Goal: Task Accomplishment & Management: Manage account settings

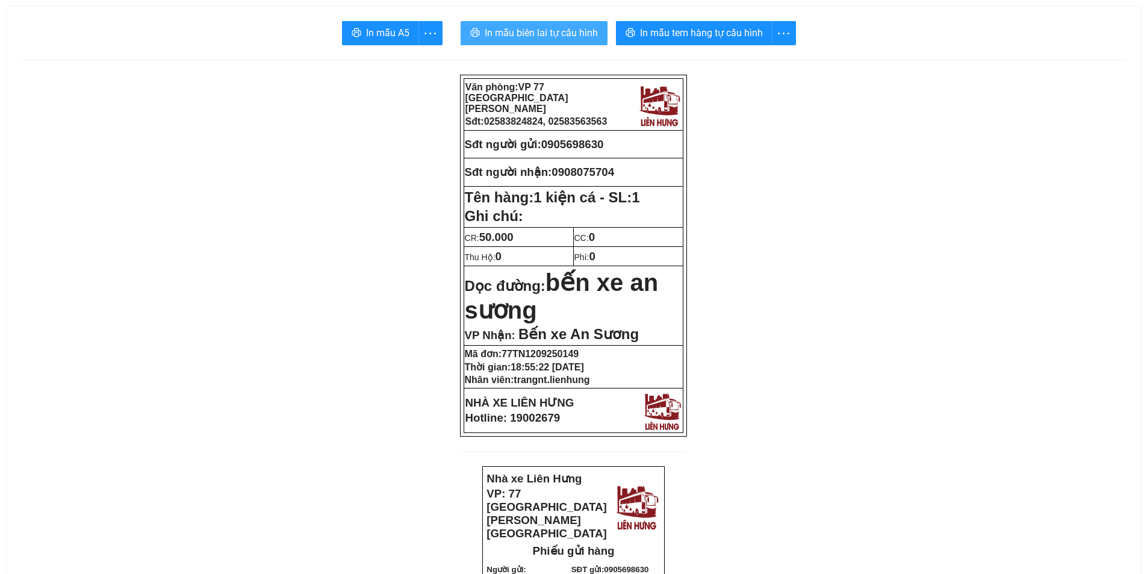
click at [519, 31] on span "In mẫu biên lai tự cấu hình" at bounding box center [541, 32] width 113 height 15
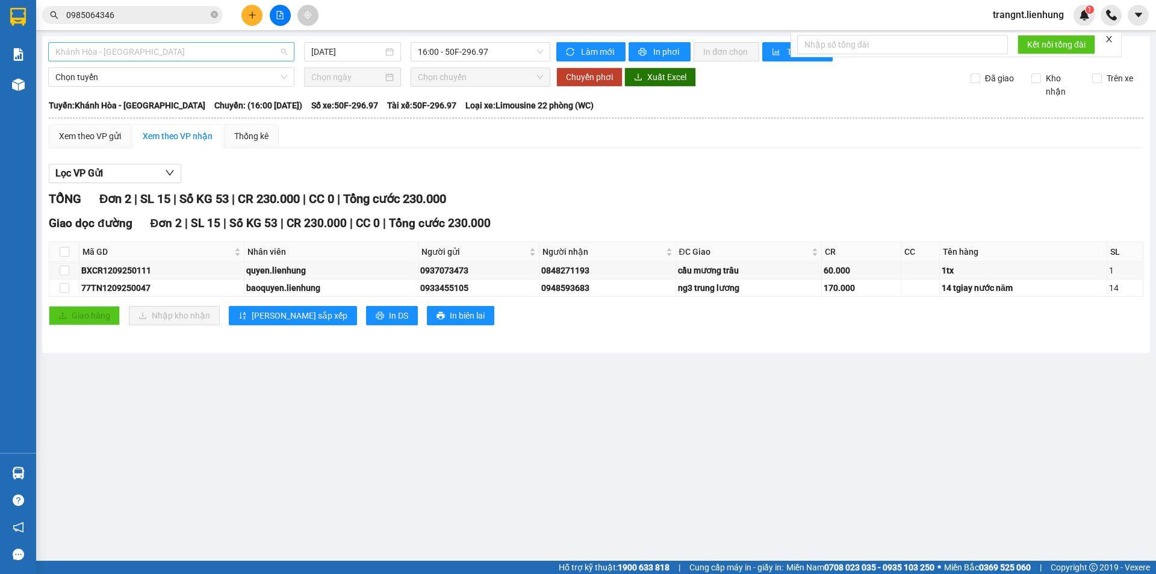
click at [155, 50] on span "Khánh Hòa - [GEOGRAPHIC_DATA]" at bounding box center [171, 52] width 232 height 18
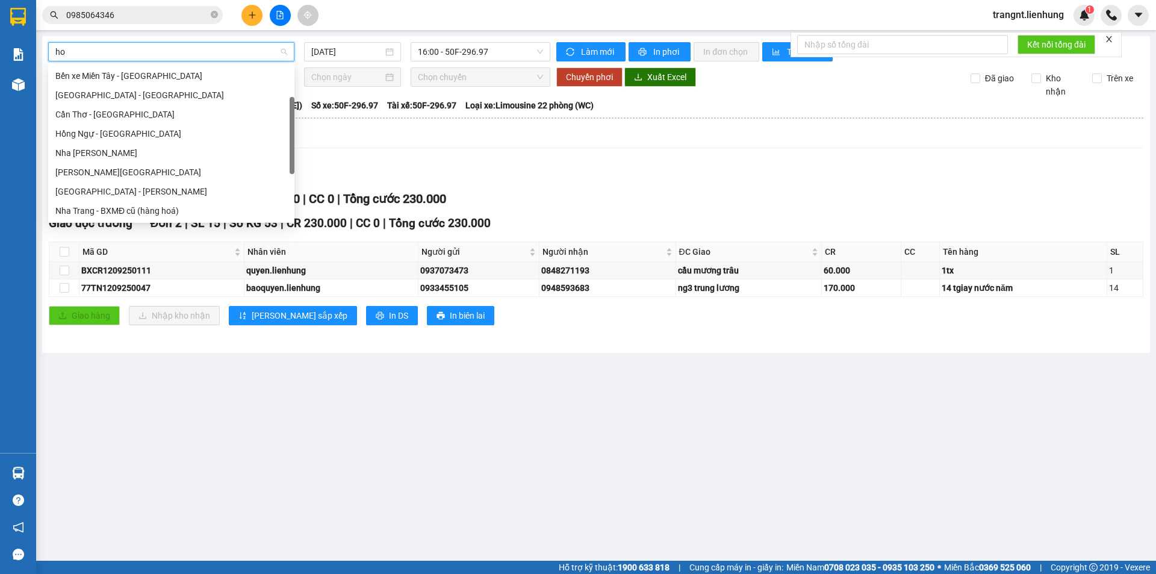
scroll to position [39, 0]
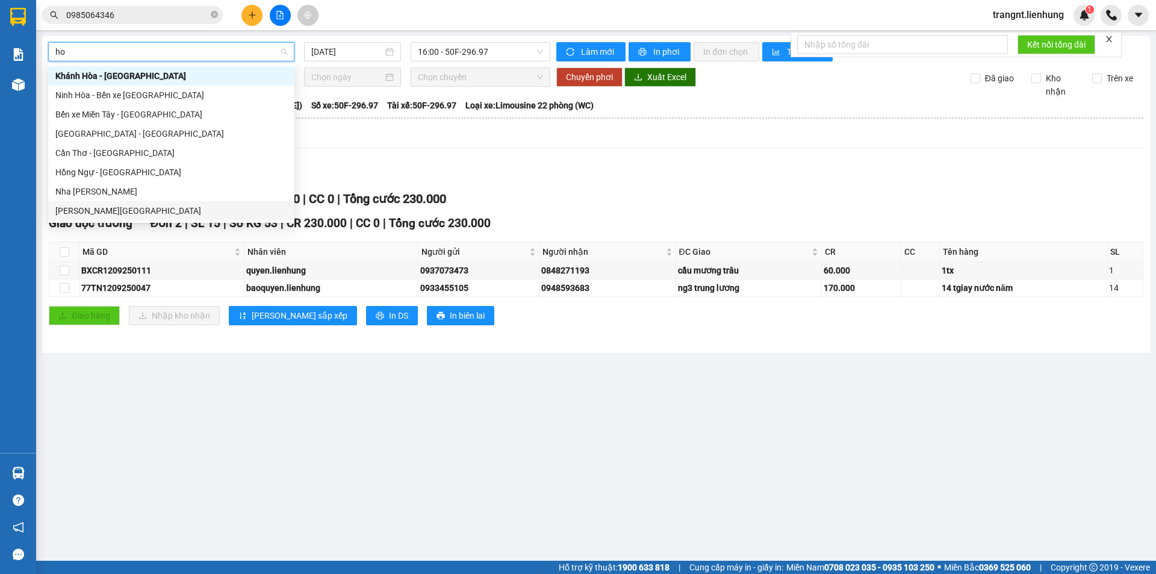
type input "ho"
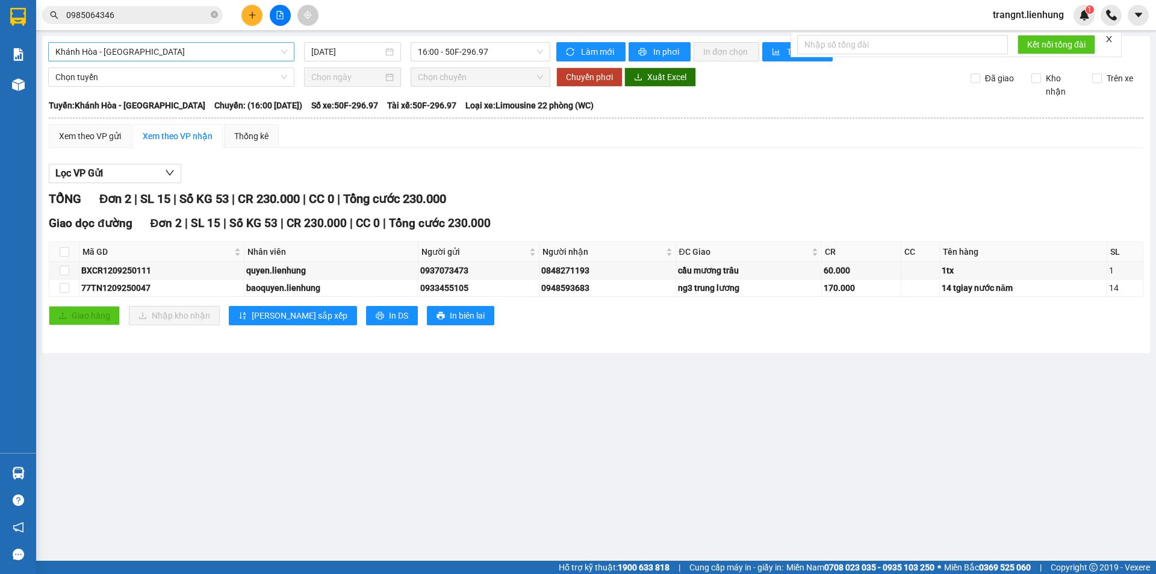
click at [243, 424] on main "Khánh Hòa - Tịnh Biên 12/09/2025 16:00 - 50F-296.97 Làm mới In phơi In đơn chọn…" at bounding box center [578, 280] width 1156 height 560
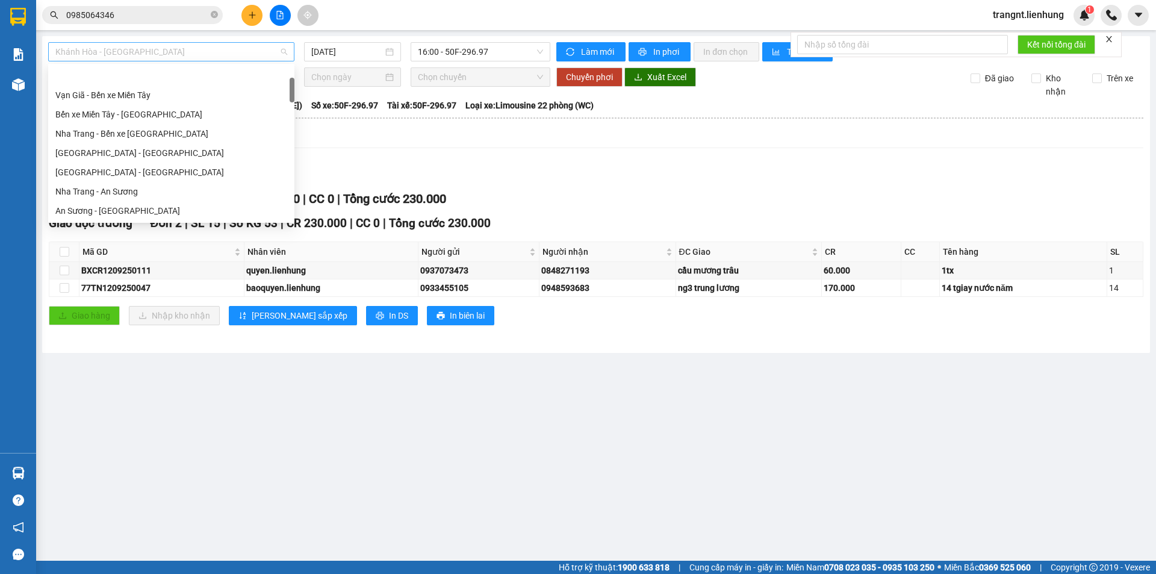
click at [144, 51] on span "Khánh Hòa - Tịnh Biên" at bounding box center [171, 52] width 232 height 18
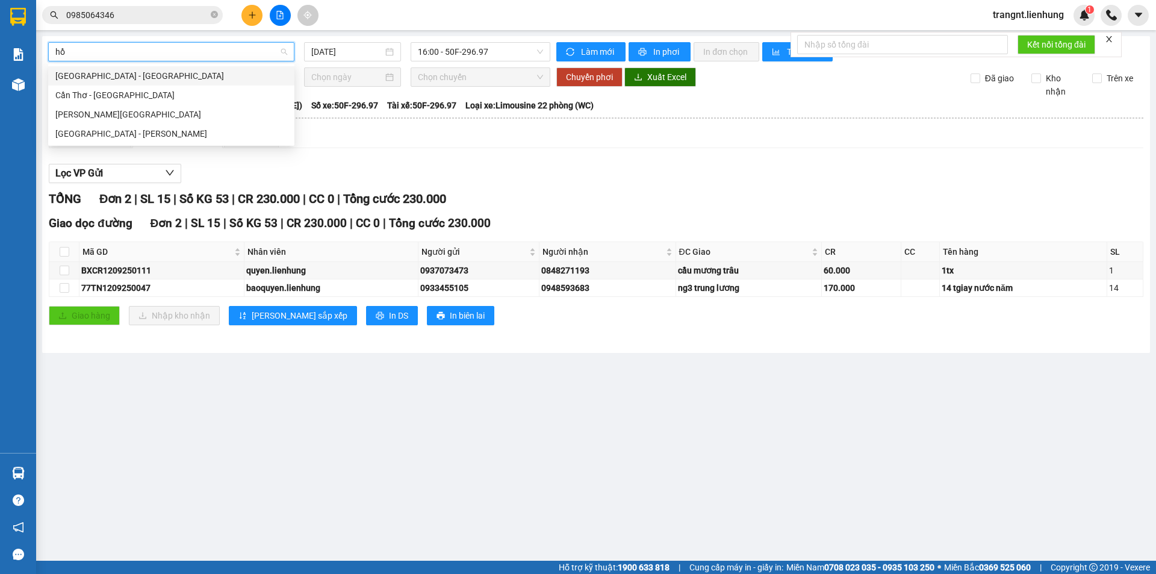
type input "hồ c"
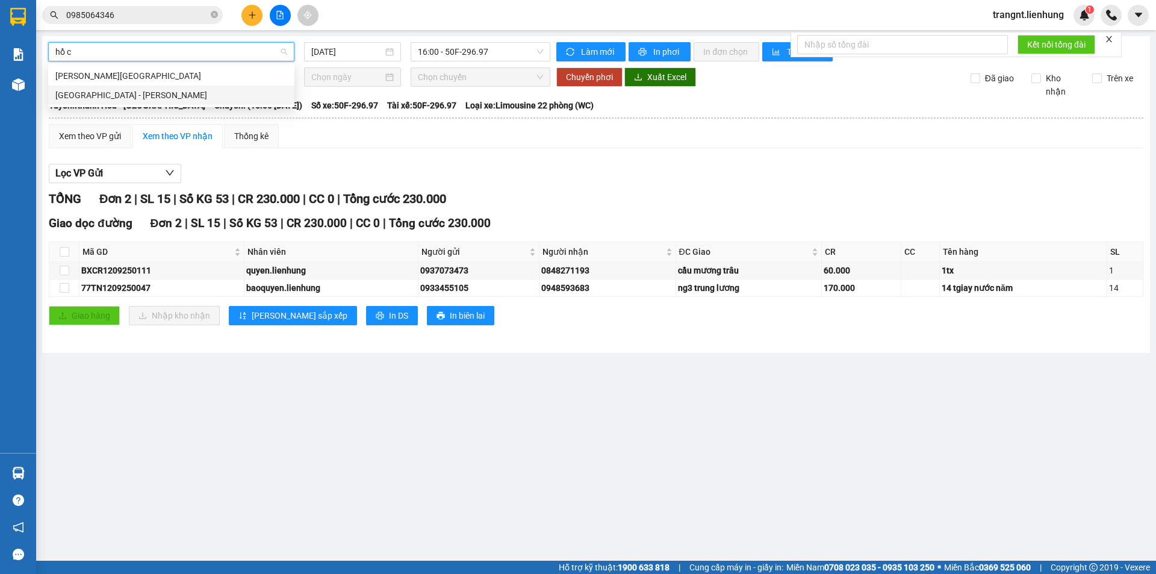
click at [116, 98] on div "Nha Trang - Hồ Chí Minh" at bounding box center [171, 94] width 232 height 13
type input "12/09/2025"
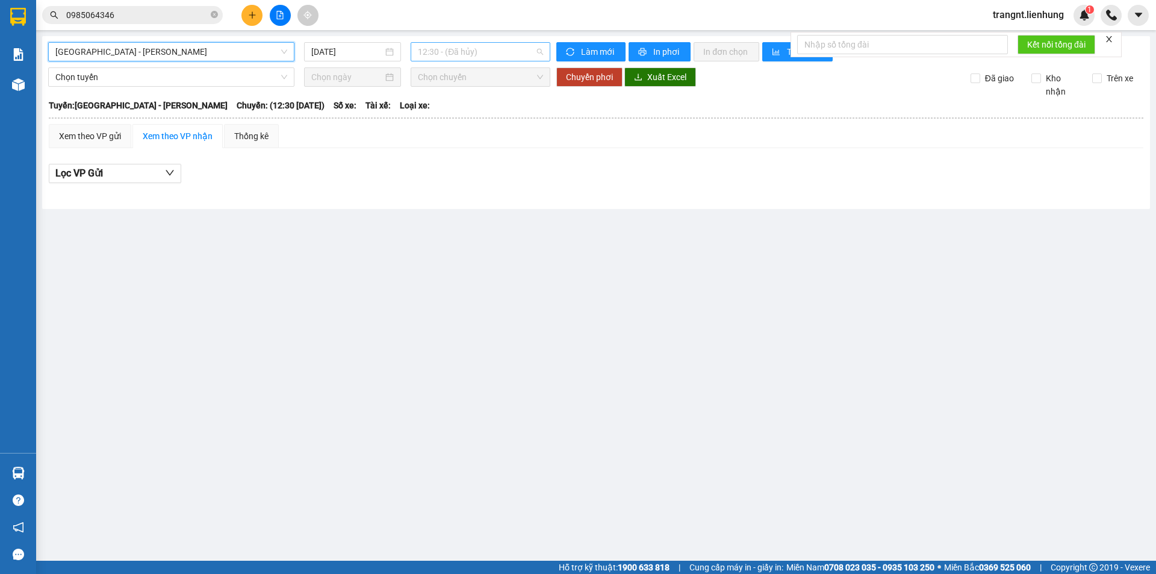
click at [436, 55] on span "12:30 - (Đã hủy)" at bounding box center [480, 52] width 125 height 18
click at [447, 152] on div "22:00 - 79H-049.30" at bounding box center [465, 152] width 94 height 13
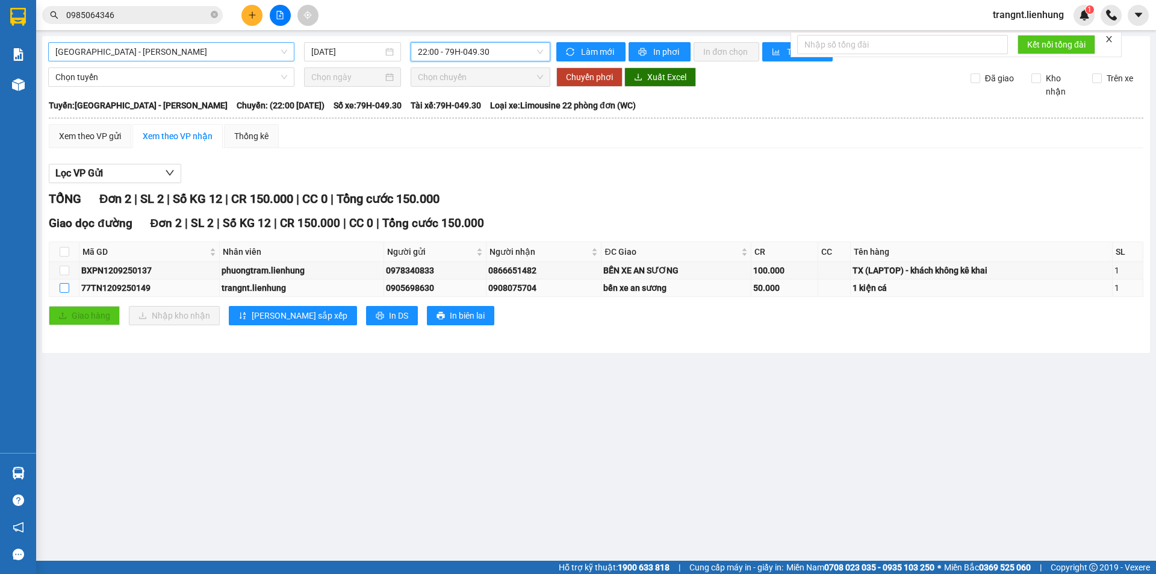
click at [60, 291] on input "checkbox" at bounding box center [65, 288] width 10 height 10
checkbox input "true"
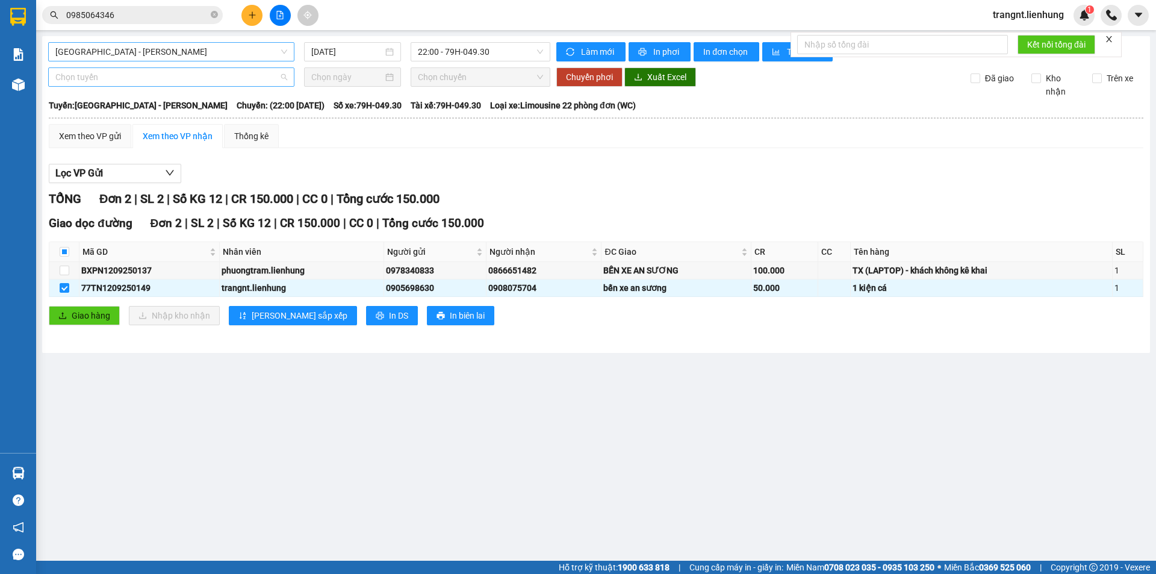
click at [129, 79] on span "Chọn tuyến" at bounding box center [171, 77] width 232 height 18
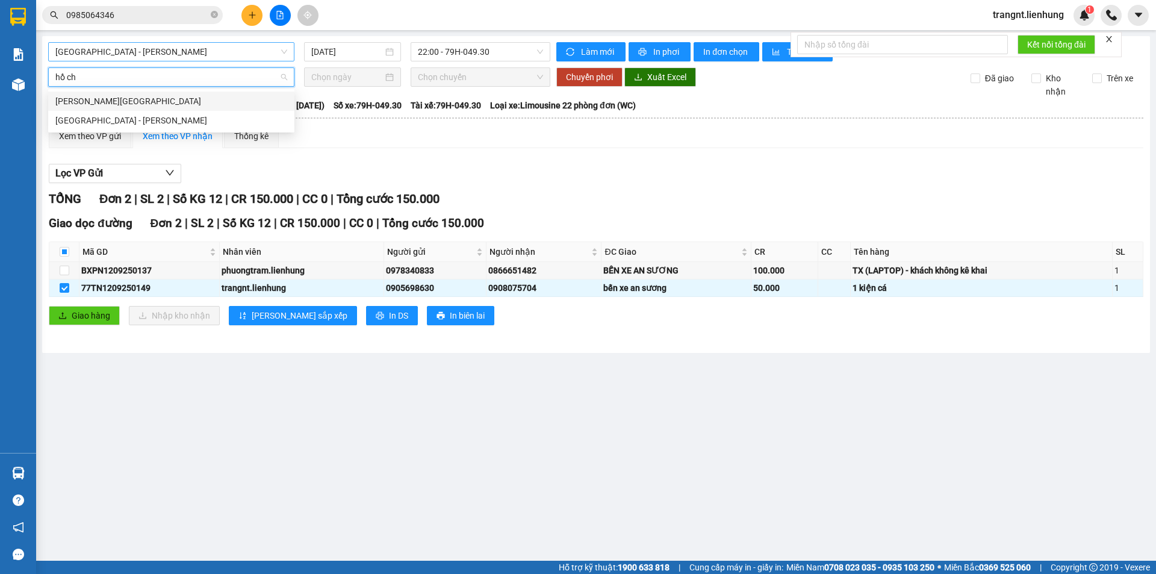
type input "hồ chí"
click at [141, 121] on div "Nha Trang - Hồ Chí Minh" at bounding box center [171, 120] width 232 height 13
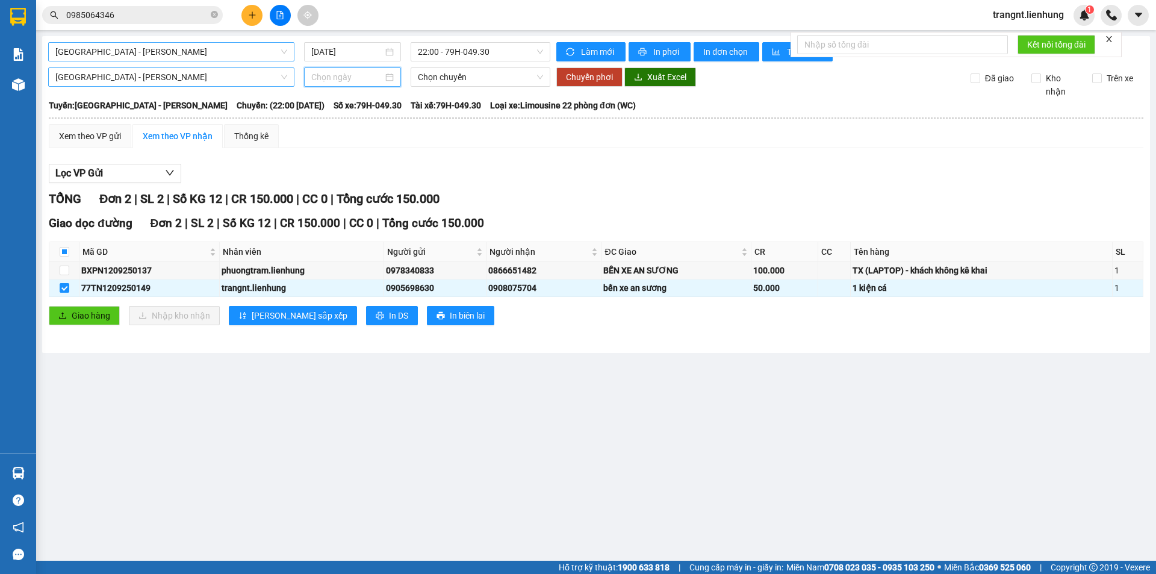
click at [356, 82] on input at bounding box center [347, 76] width 72 height 13
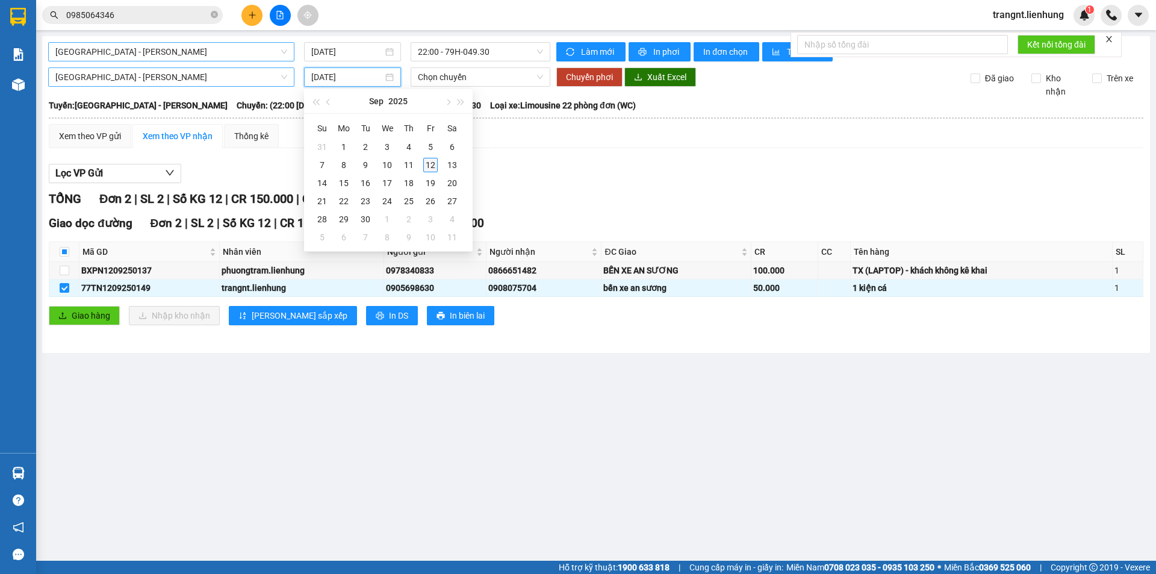
type input "12/09/2025"
click at [430, 163] on div "12" at bounding box center [430, 165] width 14 height 14
type input "12/09/2025"
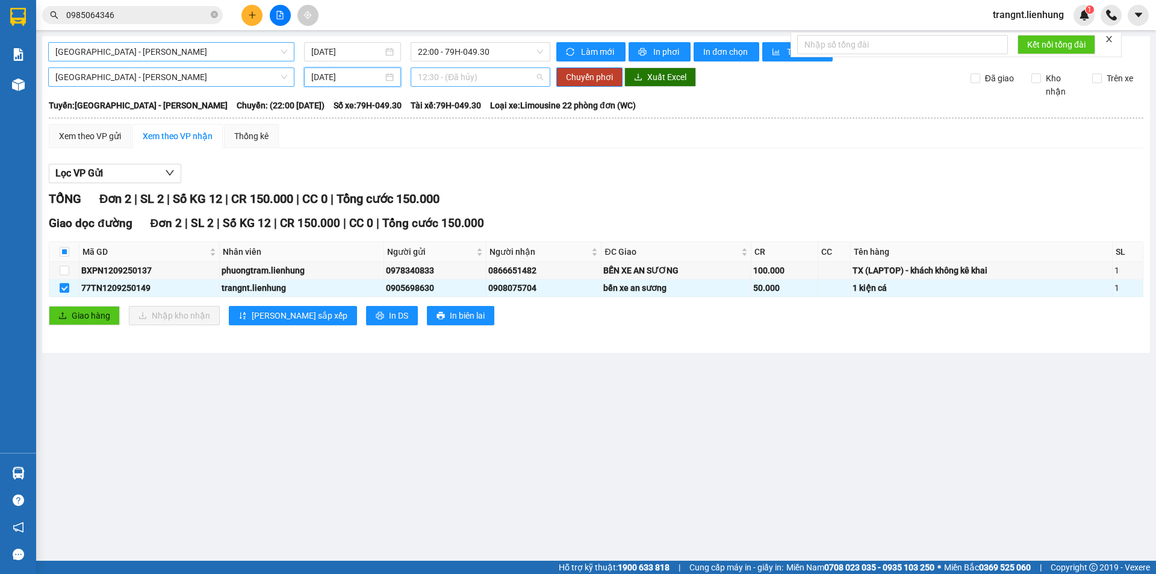
click at [448, 73] on span "12:30 - (Đã hủy)" at bounding box center [480, 77] width 125 height 18
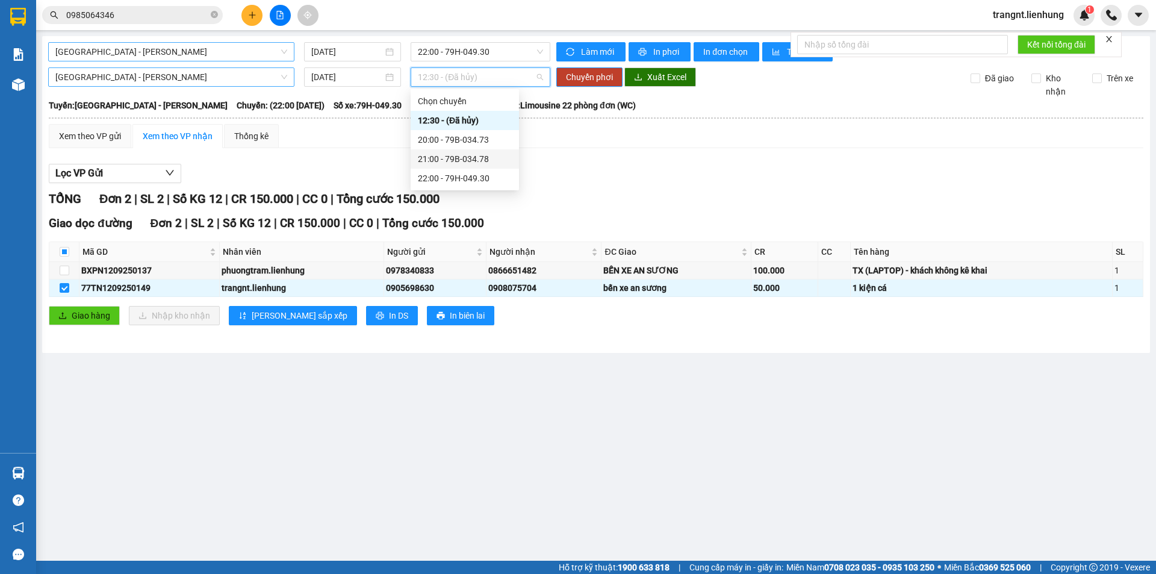
click at [447, 154] on div "21:00 - 79B-034.78" at bounding box center [465, 158] width 94 height 13
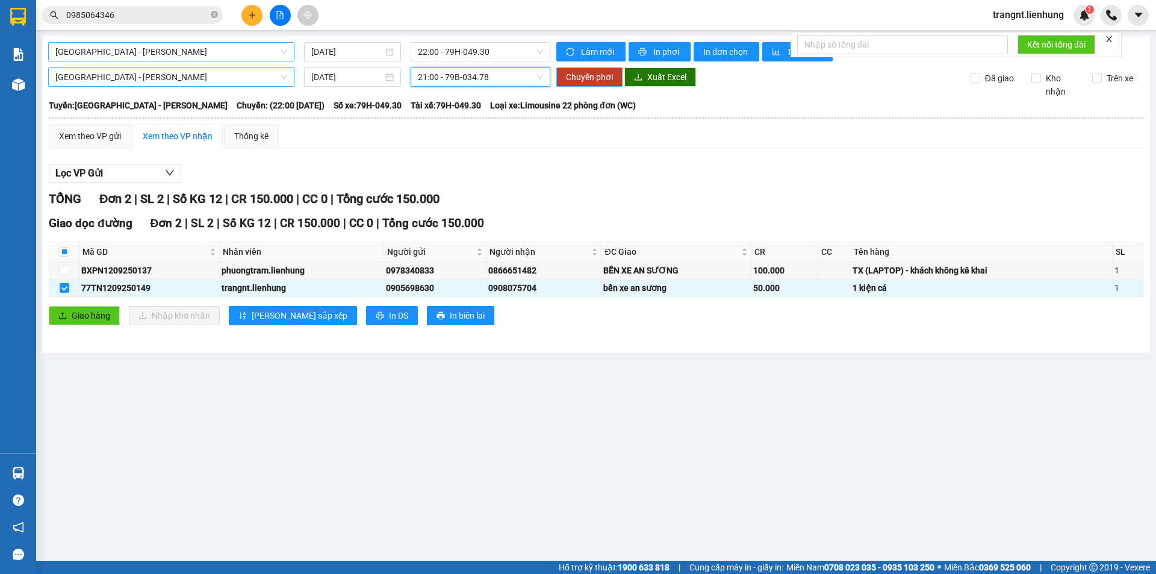
click at [581, 76] on span "Chuyển phơi" at bounding box center [589, 76] width 47 height 13
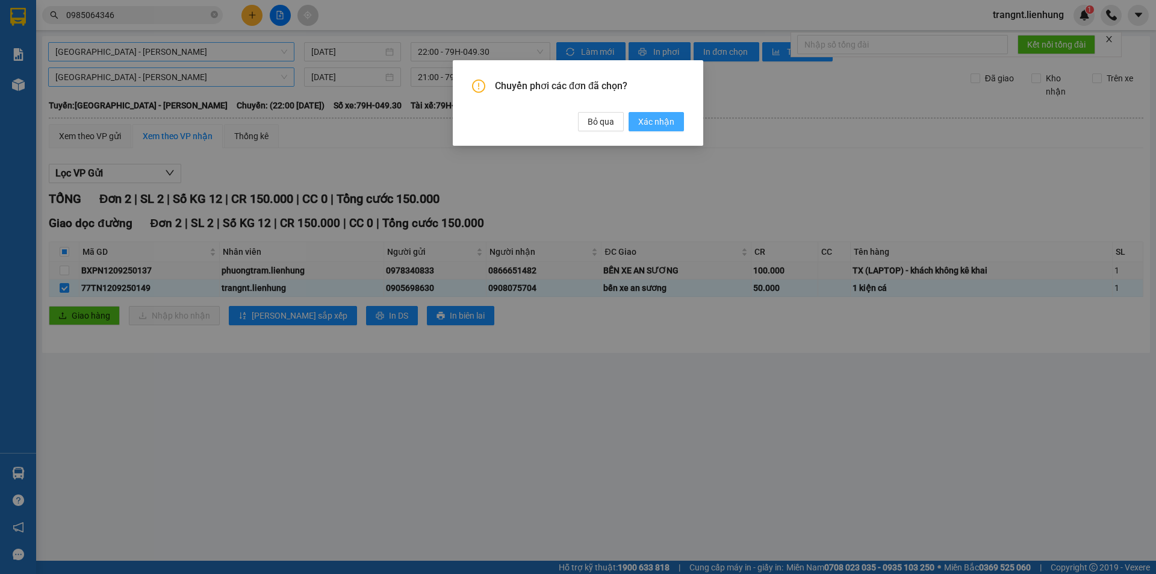
click at [646, 125] on span "Xác nhận" at bounding box center [656, 121] width 36 height 13
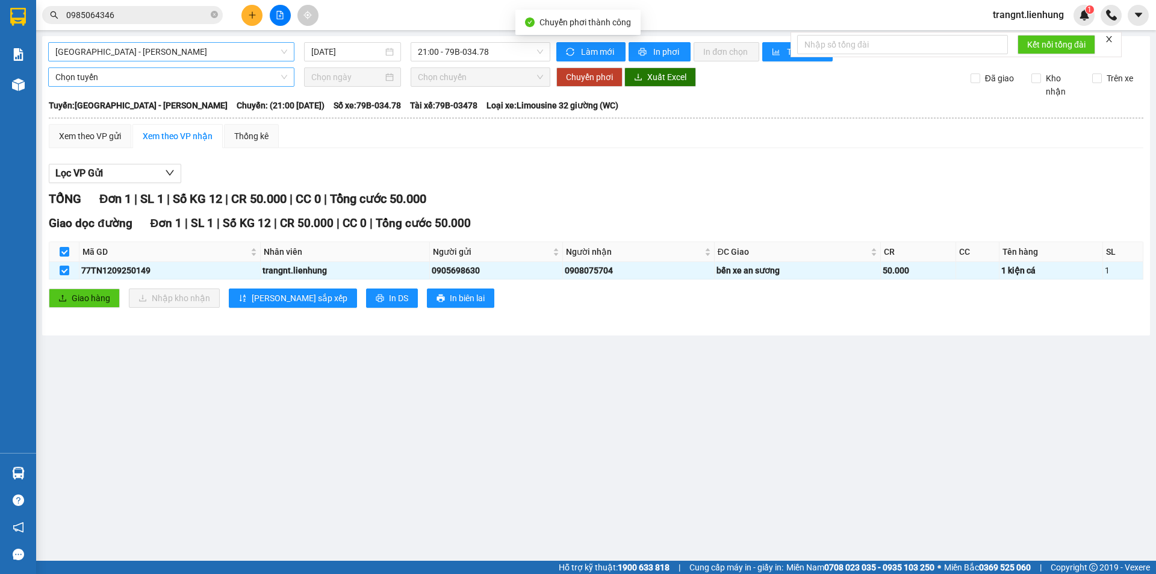
checkbox input "false"
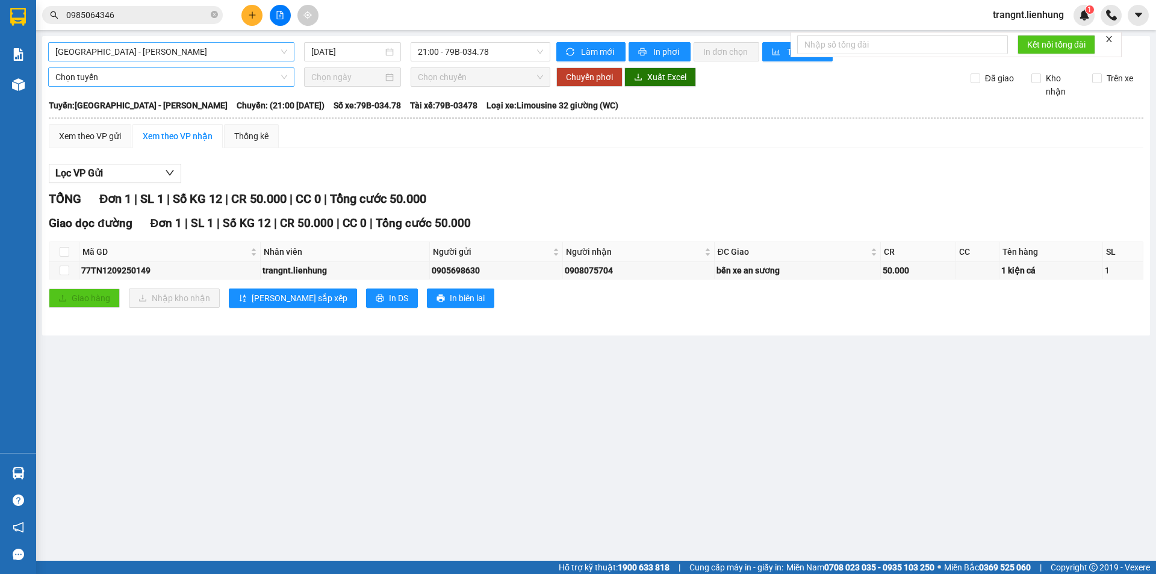
click at [301, 424] on main "Nha Trang - Hồ Chí Minh 12/09/2025 21:00 - 79B-034.78 Làm mới In phơi In đơn ch…" at bounding box center [578, 280] width 1156 height 560
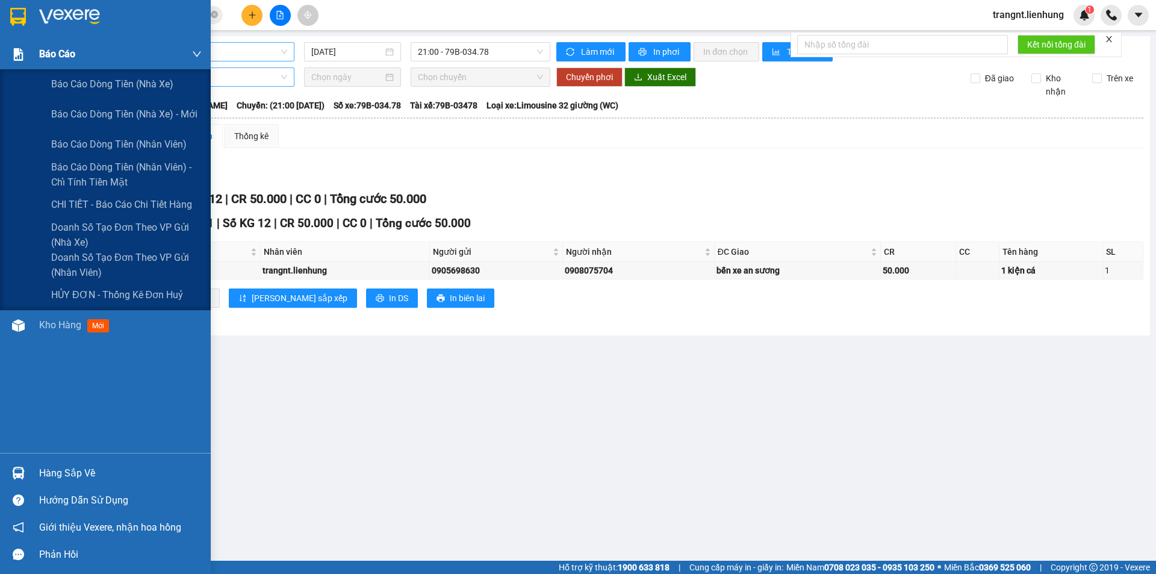
click at [37, 49] on div "Báo cáo" at bounding box center [105, 54] width 211 height 30
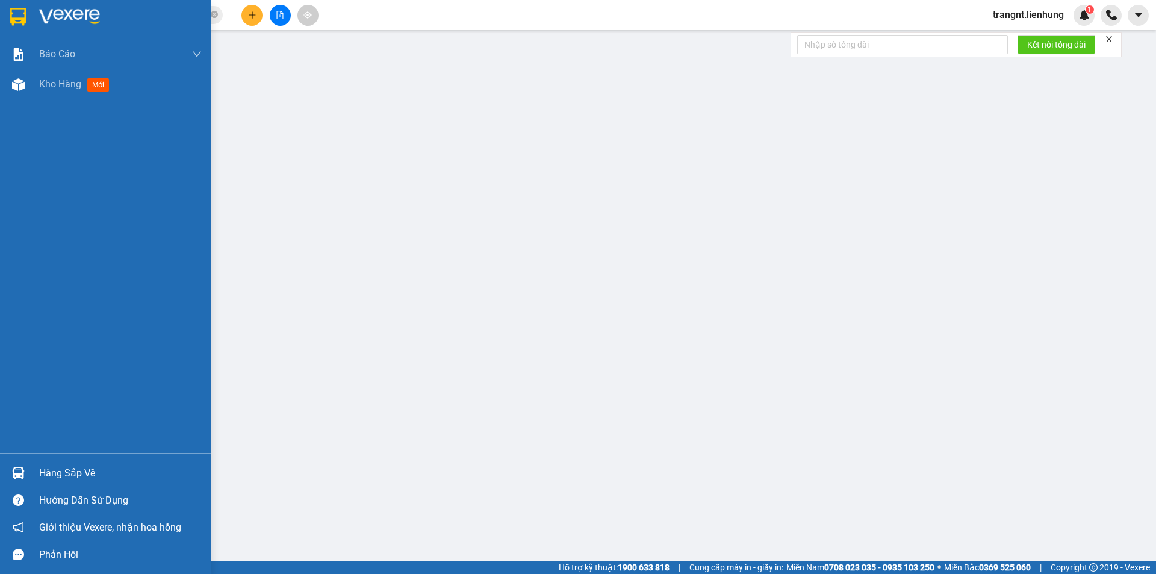
click at [21, 21] on img at bounding box center [18, 17] width 16 height 18
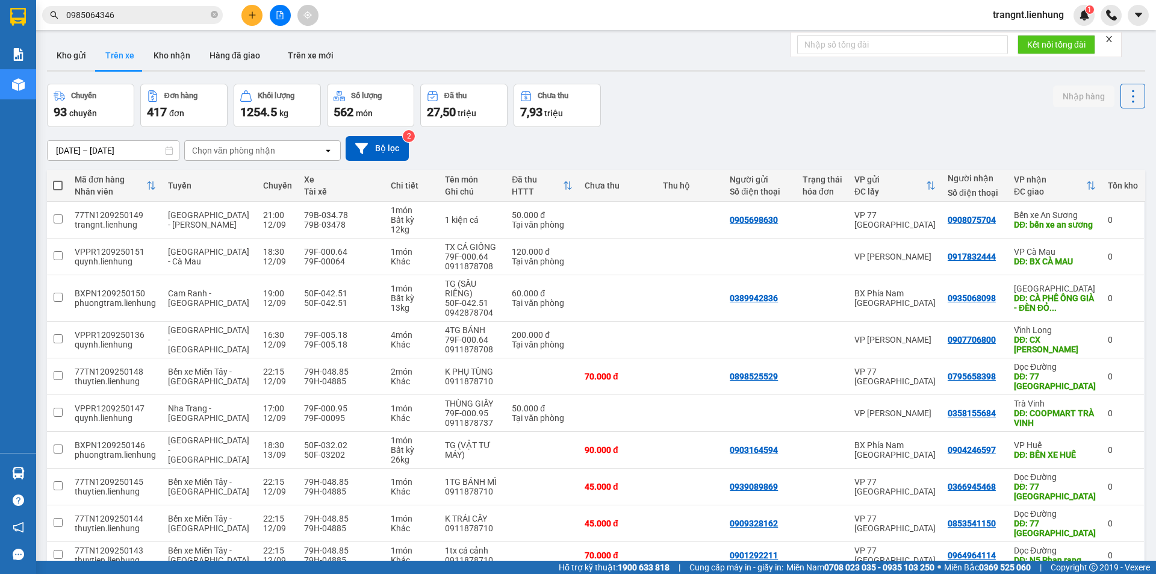
click at [111, 58] on button "Trên xe" at bounding box center [120, 55] width 48 height 29
click at [1078, 220] on icon at bounding box center [1082, 220] width 8 height 8
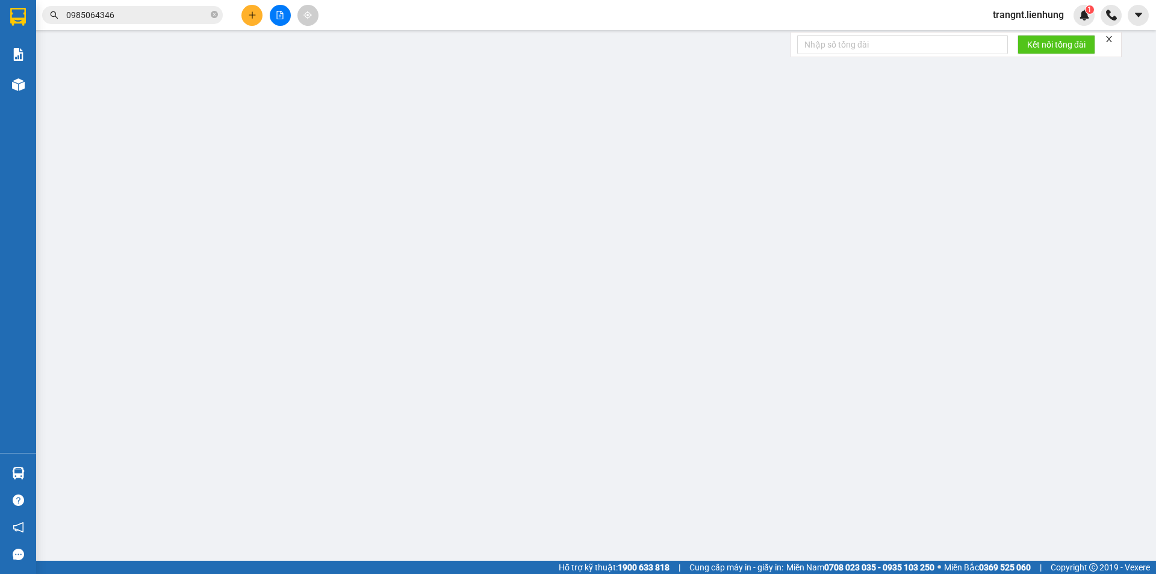
type input "0905698630"
type input "0908075704"
type input "bến xe an sương"
type input "50.000"
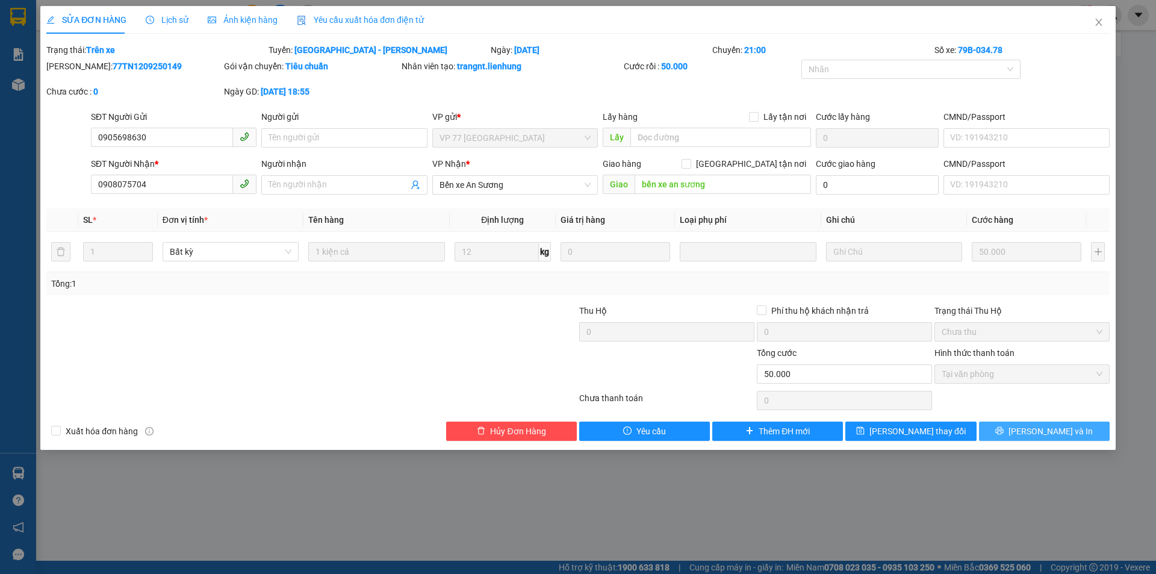
click at [1005, 429] on button "Lưu và In" at bounding box center [1044, 430] width 131 height 19
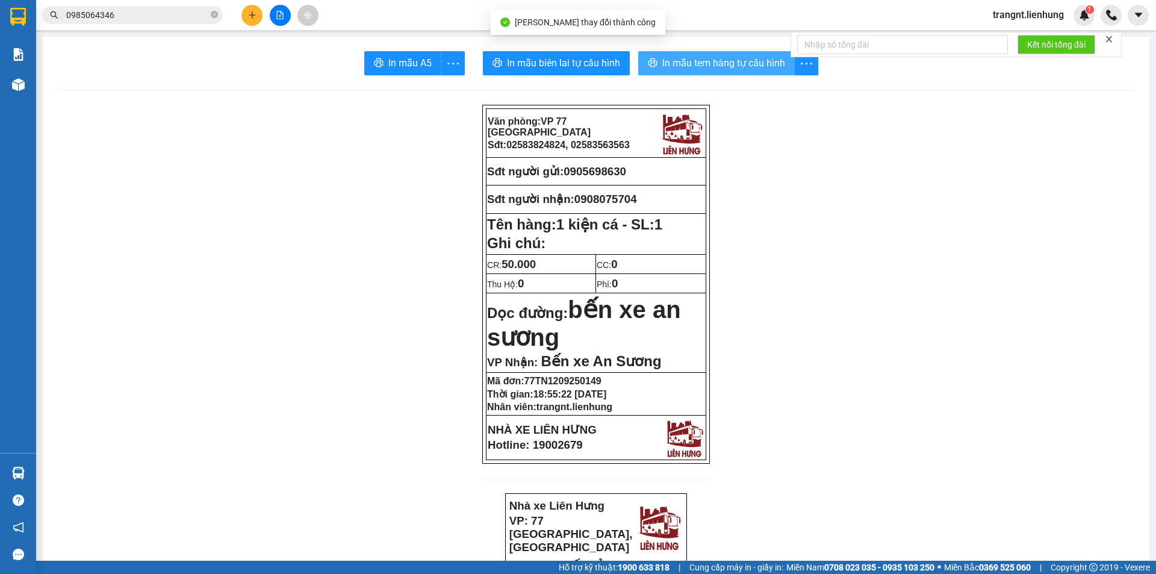
click at [677, 62] on span "In mẫu tem hàng tự cấu hình" at bounding box center [723, 62] width 123 height 15
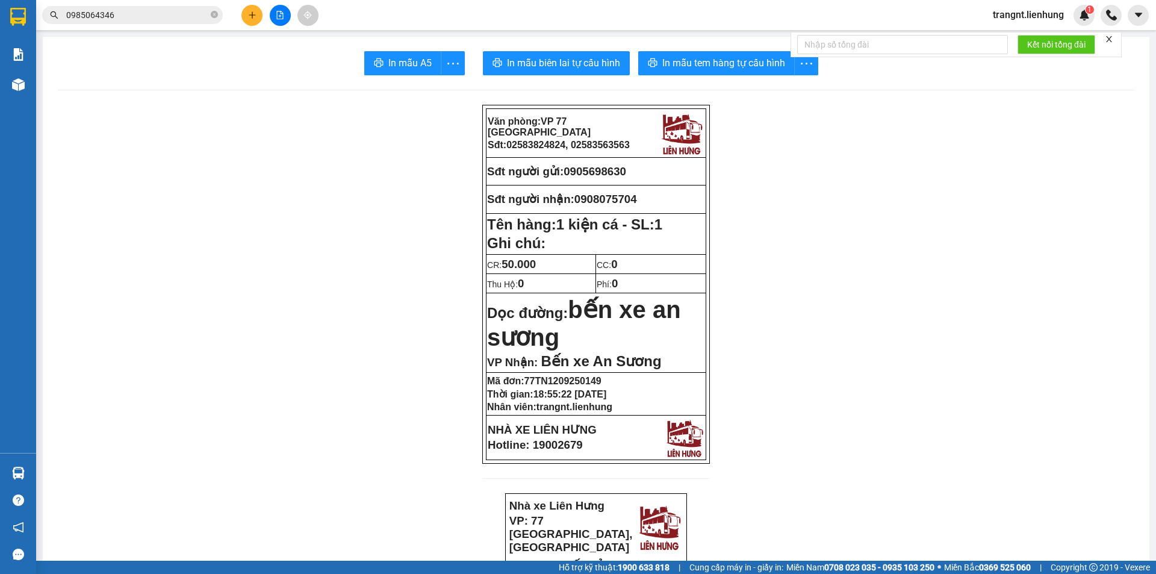
click at [117, 19] on input "0985064346" at bounding box center [137, 14] width 142 height 13
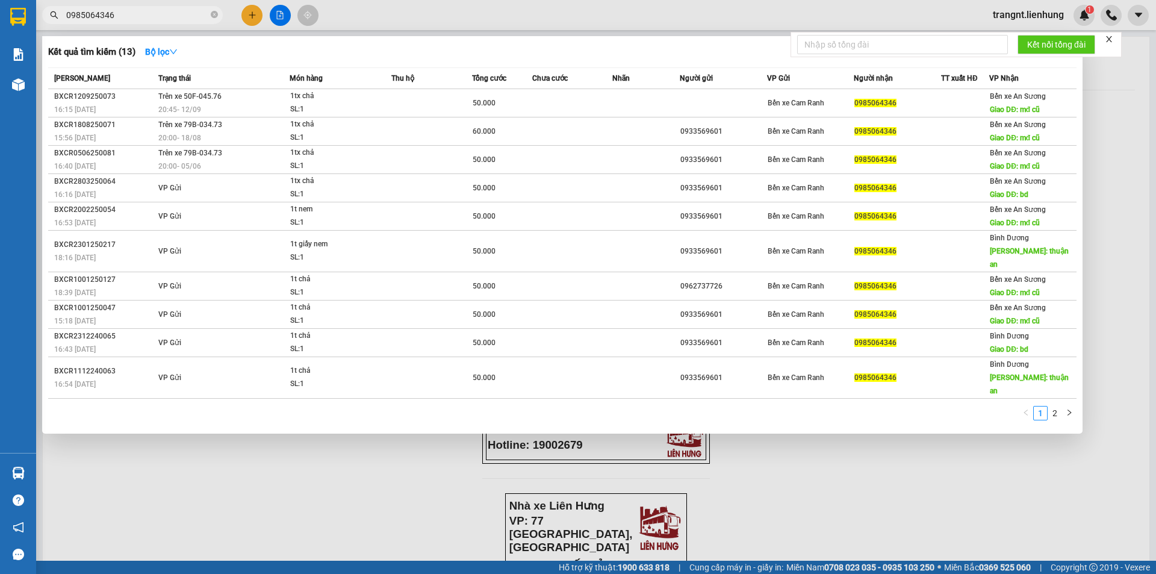
drag, startPoint x: 117, startPoint y: 19, endPoint x: 62, endPoint y: 18, distance: 54.8
click at [62, 18] on span "0985064346" at bounding box center [132, 15] width 181 height 18
